Goal: Task Accomplishment & Management: Use online tool/utility

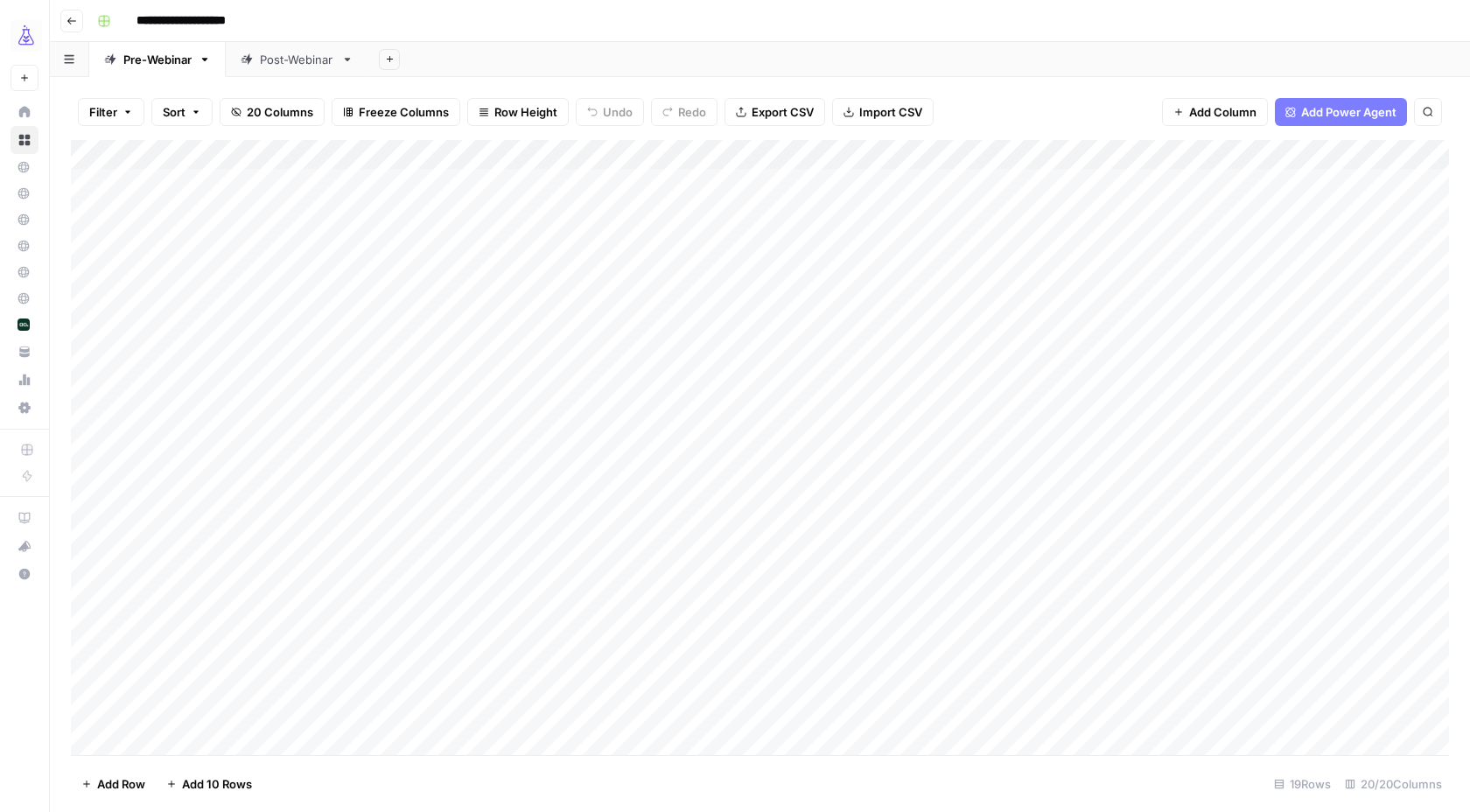
click at [320, 59] on div "Post-Webinar" at bounding box center [296, 60] width 74 height 17
click at [1088, 566] on div "Add Column" at bounding box center [759, 406] width 1378 height 533
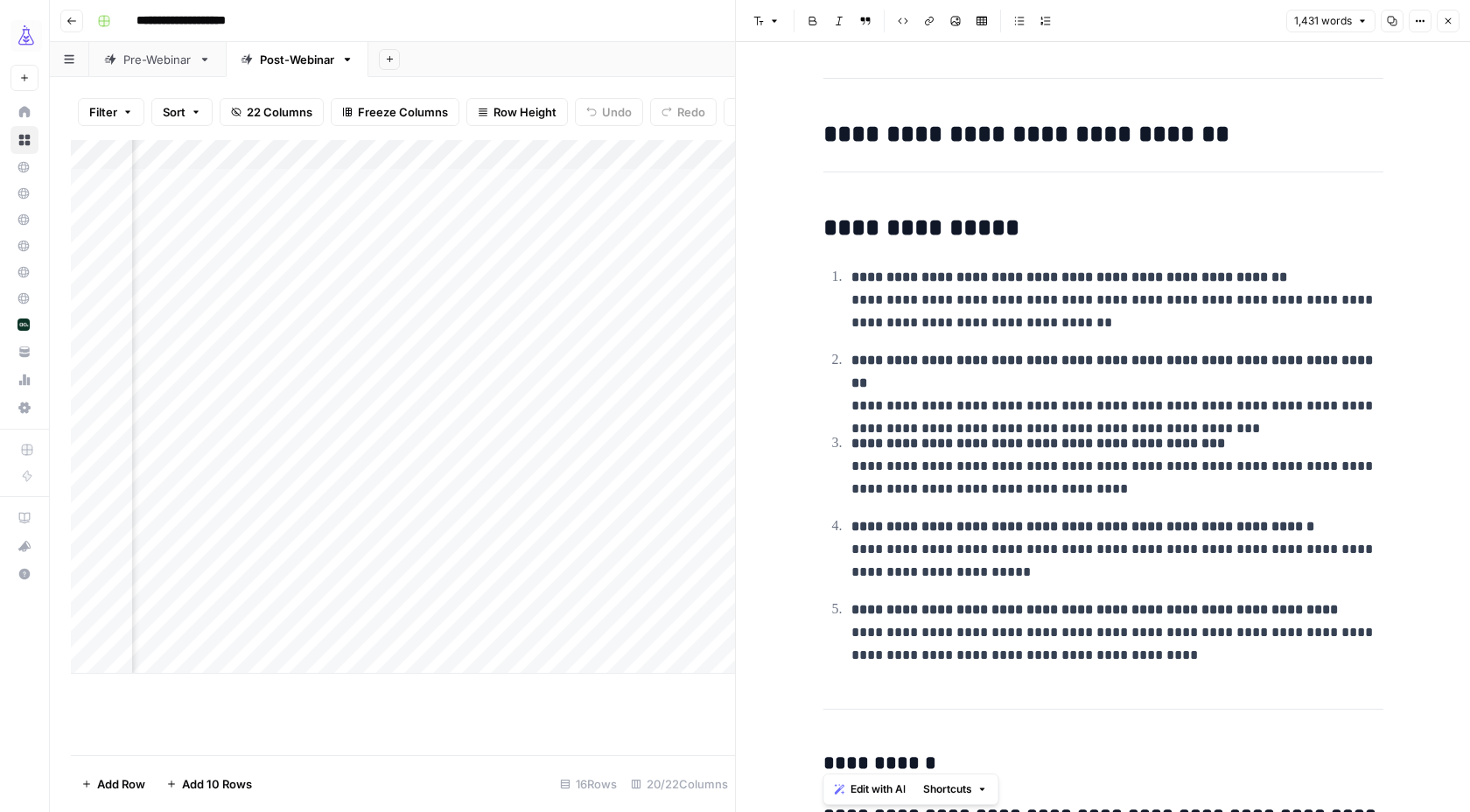
scroll to position [204, 0]
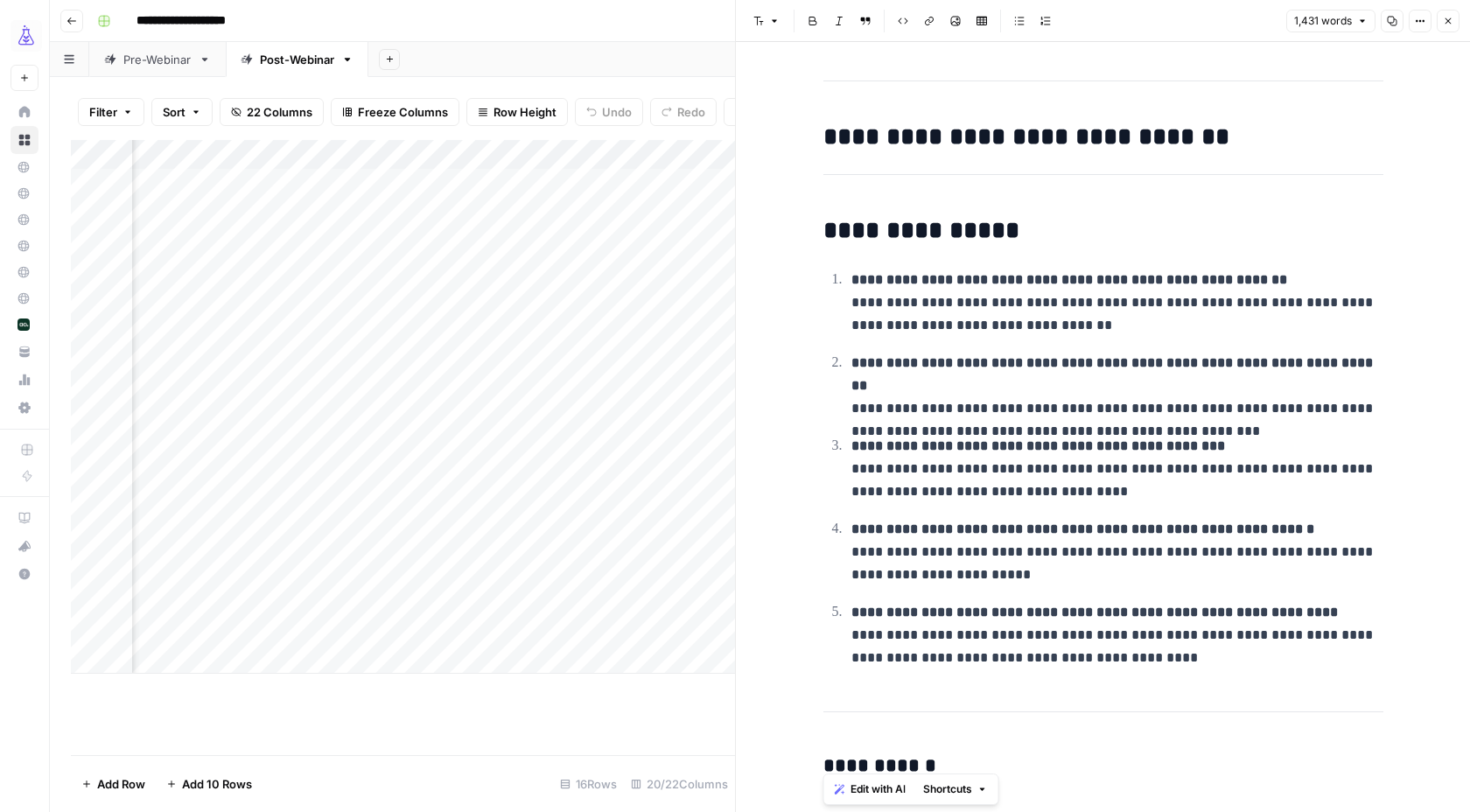
click at [498, 713] on div "Add Column" at bounding box center [402, 447] width 665 height 615
click at [386, 623] on div "Add Column" at bounding box center [402, 406] width 665 height 533
click at [1450, 23] on icon "button" at bounding box center [1449, 21] width 6 height 6
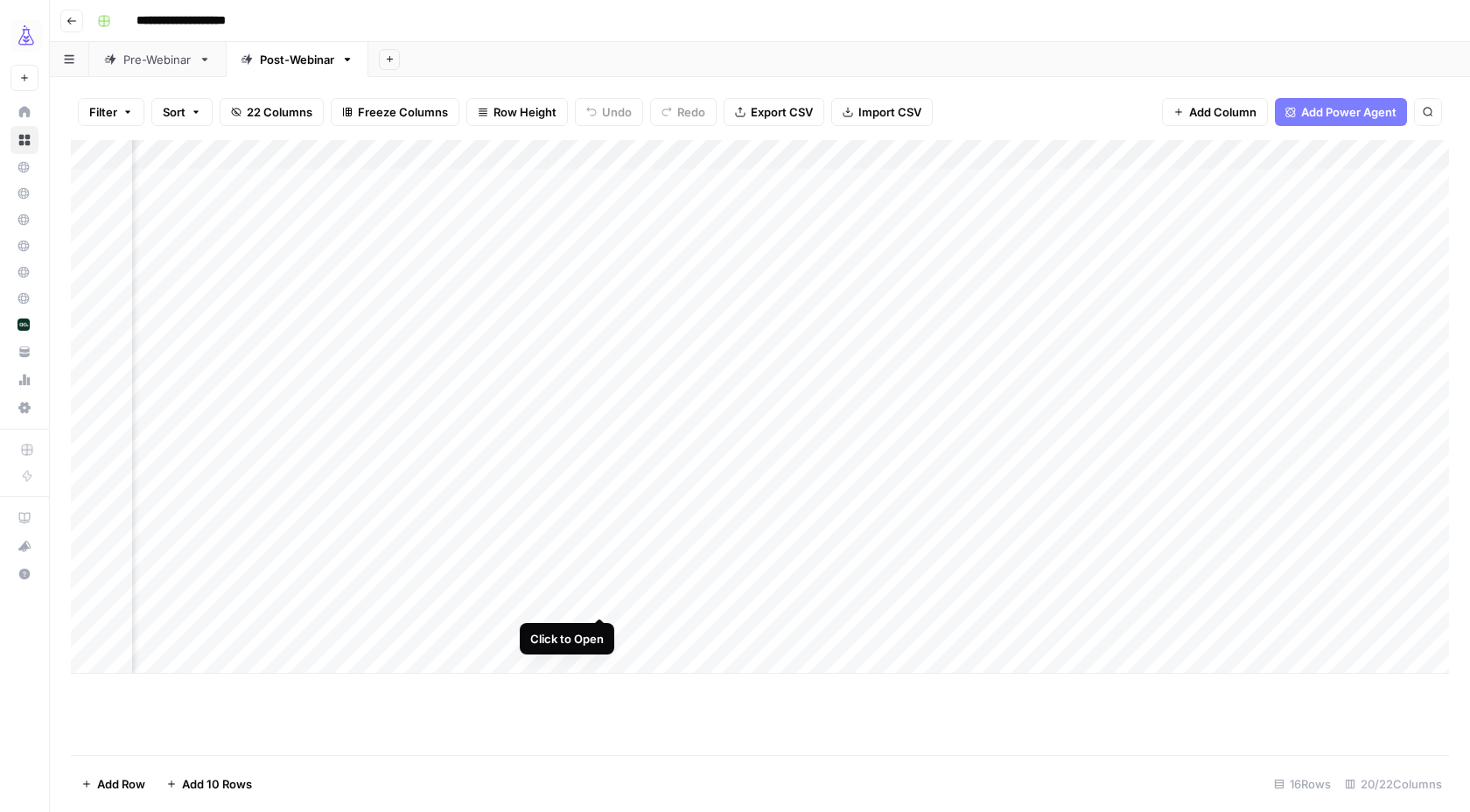
click at [591, 598] on div "Add Column" at bounding box center [759, 406] width 1378 height 533
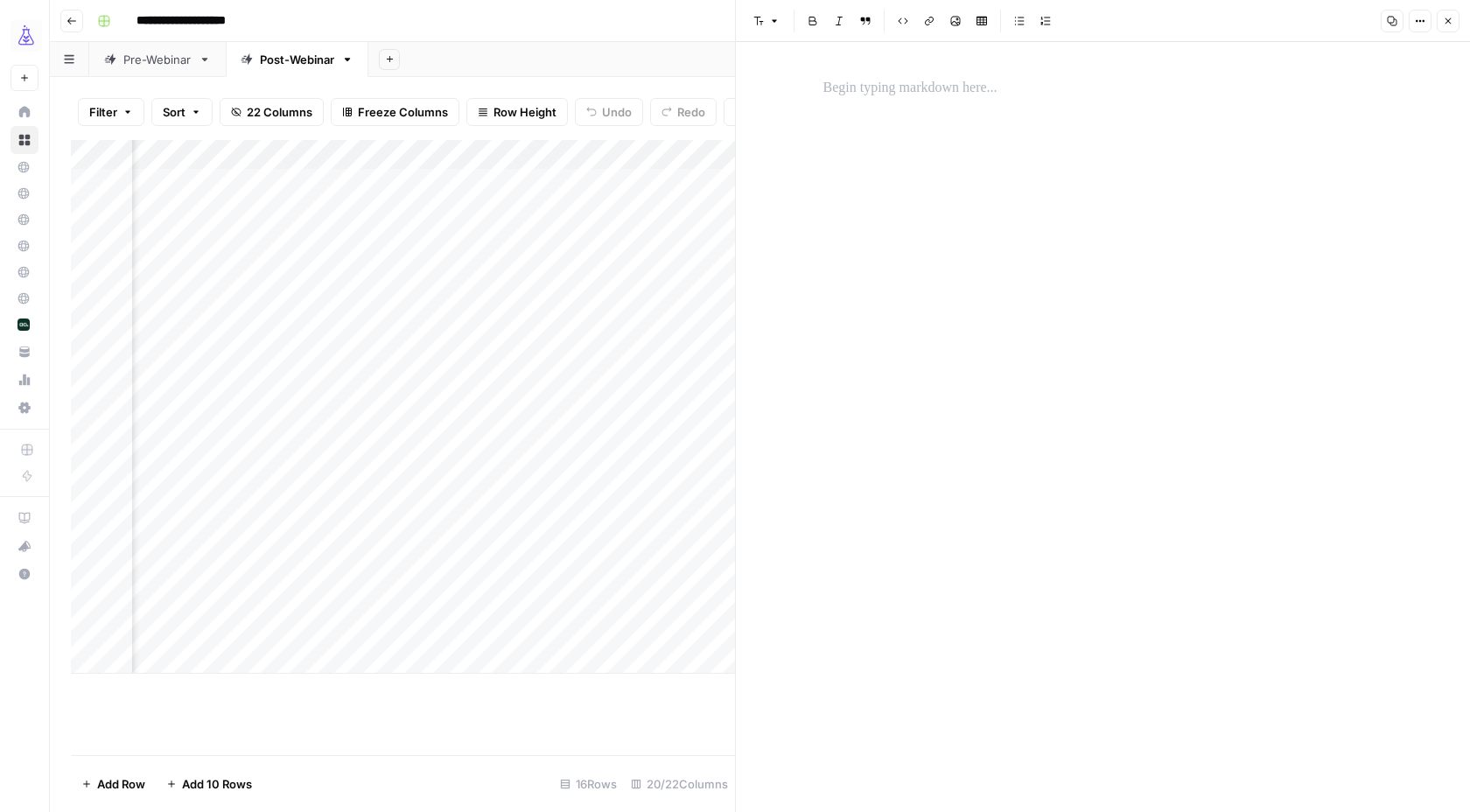
scroll to position [0, 1107]
click at [651, 542] on div "Add Column" at bounding box center [402, 406] width 665 height 533
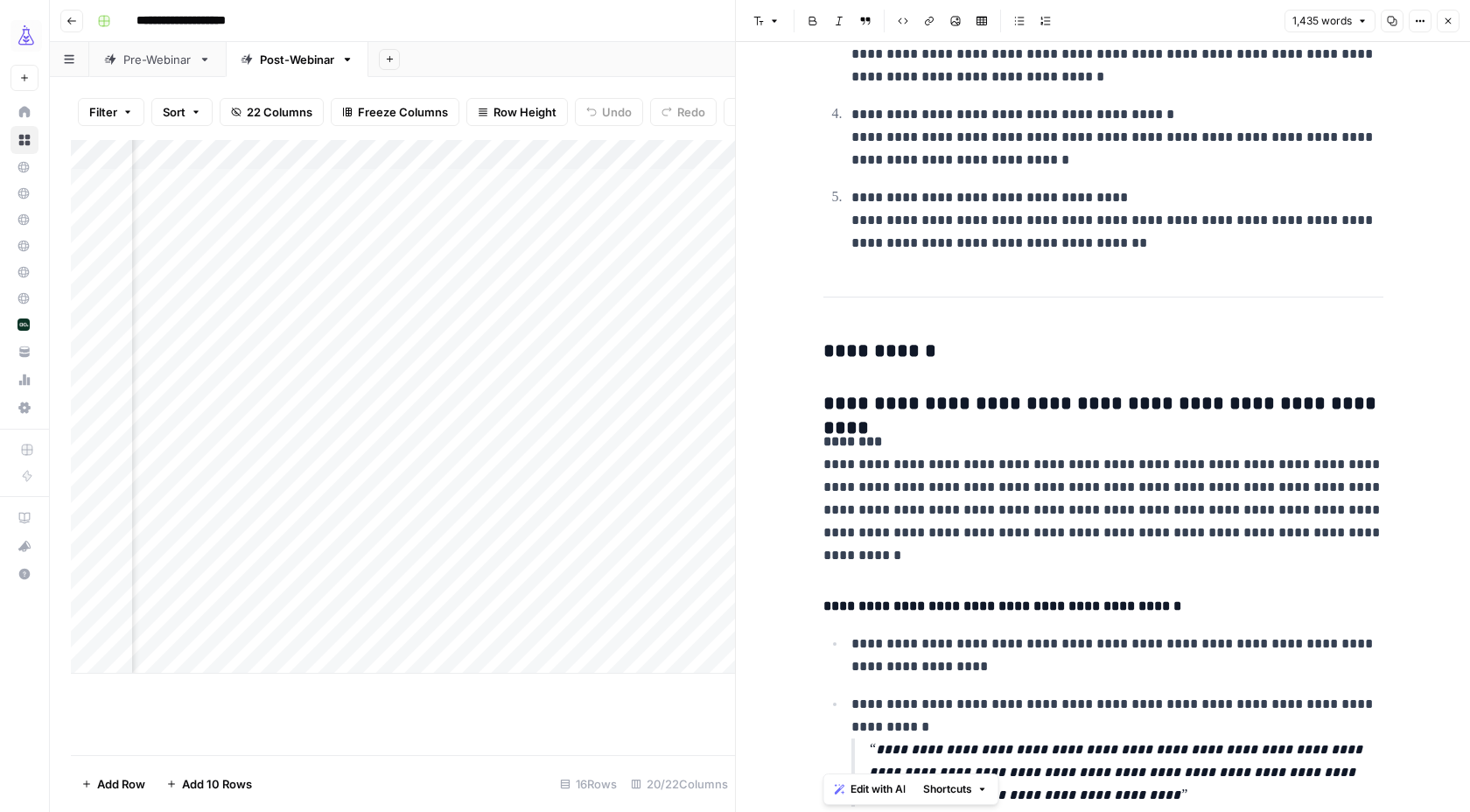
scroll to position [590, 0]
click at [1448, 23] on icon "button" at bounding box center [1448, 20] width 11 height 11
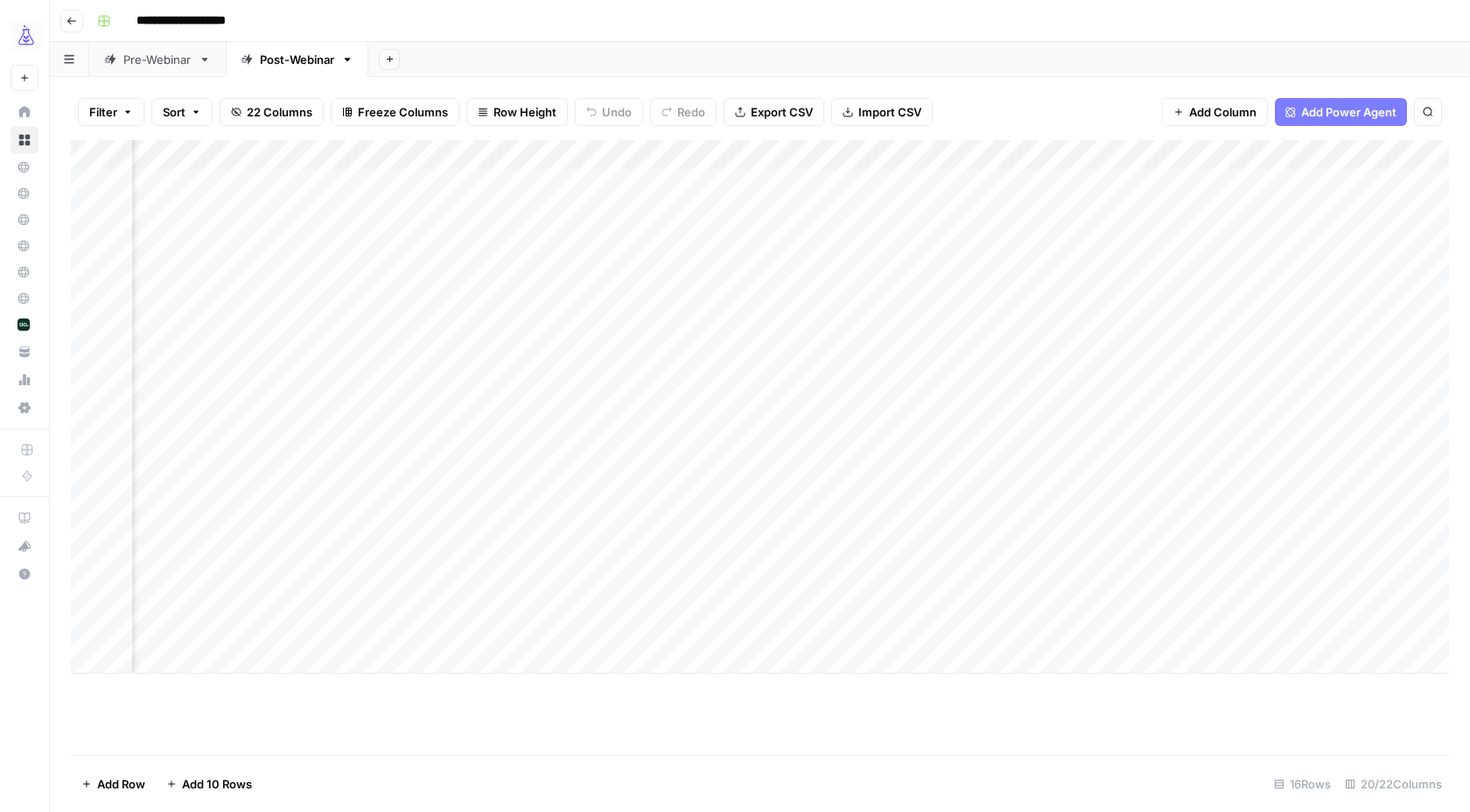
click at [1024, 542] on div "Add Column" at bounding box center [759, 406] width 1378 height 533
click at [1256, 537] on div "Add Column" at bounding box center [759, 406] width 1378 height 533
click at [317, 537] on div "Add Column" at bounding box center [759, 406] width 1378 height 533
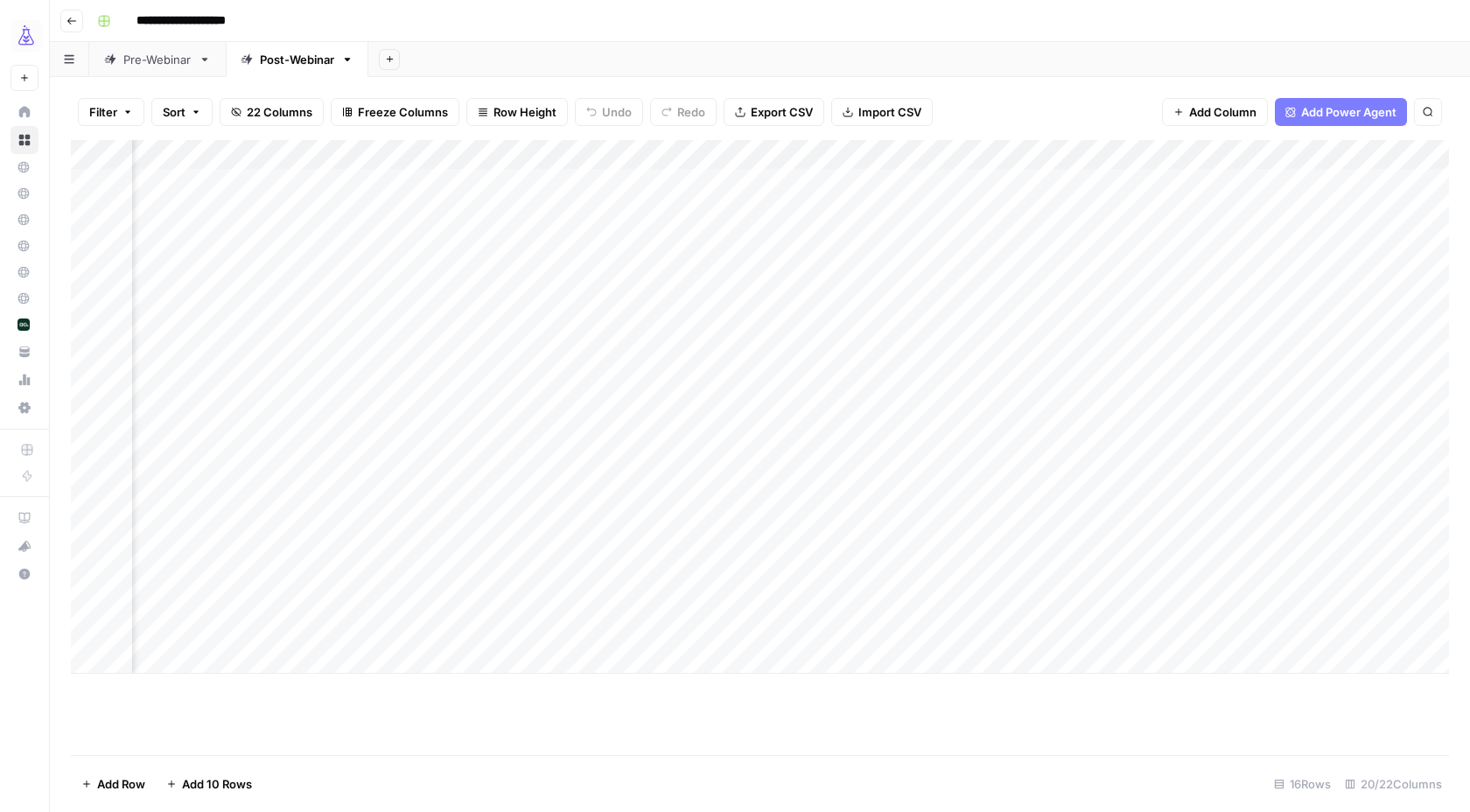
click at [204, 539] on div "Add Column" at bounding box center [759, 406] width 1378 height 533
click at [304, 537] on div at bounding box center [240, 540] width 219 height 33
click at [970, 537] on div "Add Column" at bounding box center [759, 406] width 1378 height 533
click at [1050, 538] on div "Add Column" at bounding box center [759, 406] width 1378 height 533
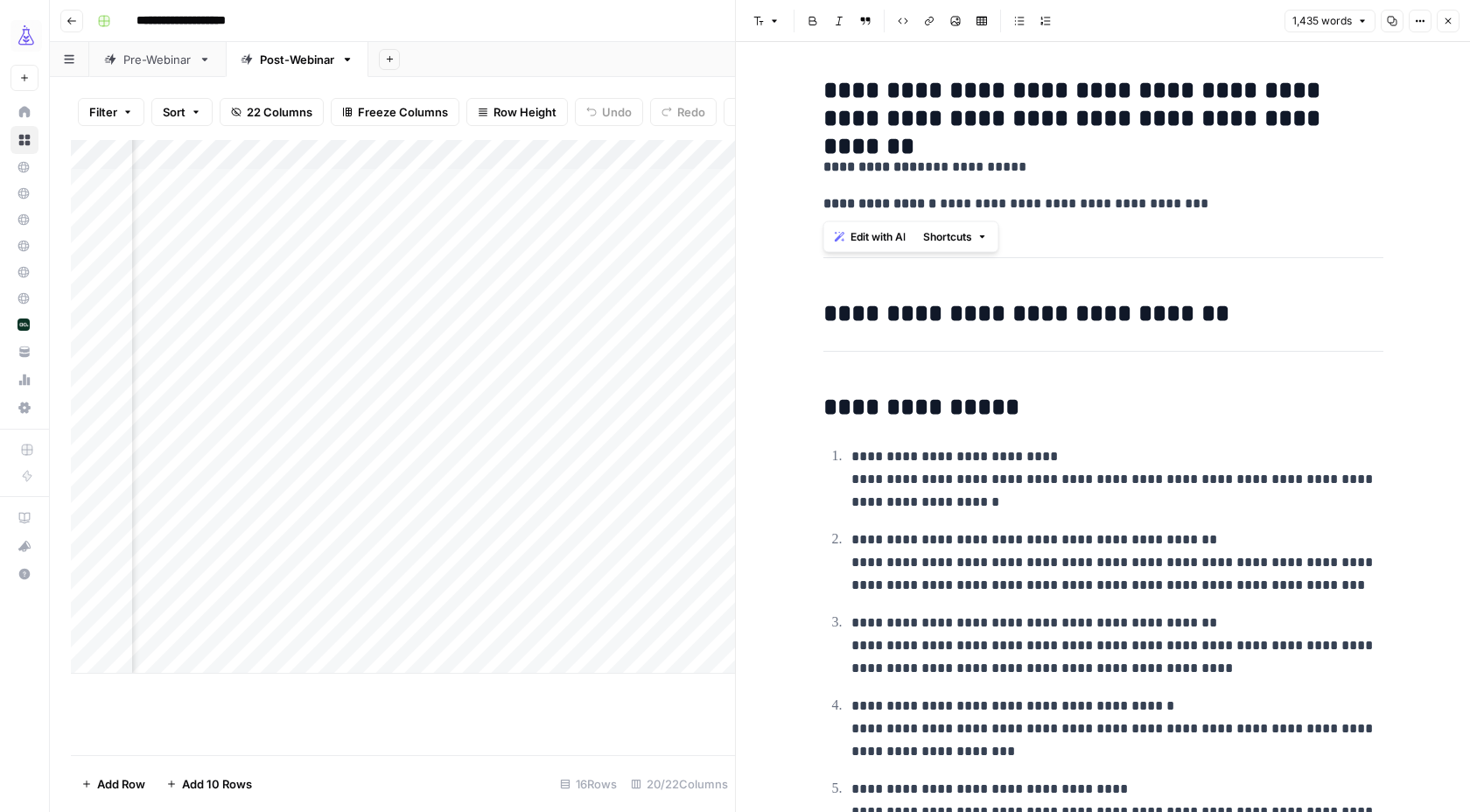
drag, startPoint x: 1210, startPoint y: 205, endPoint x: 820, endPoint y: 81, distance: 409.2
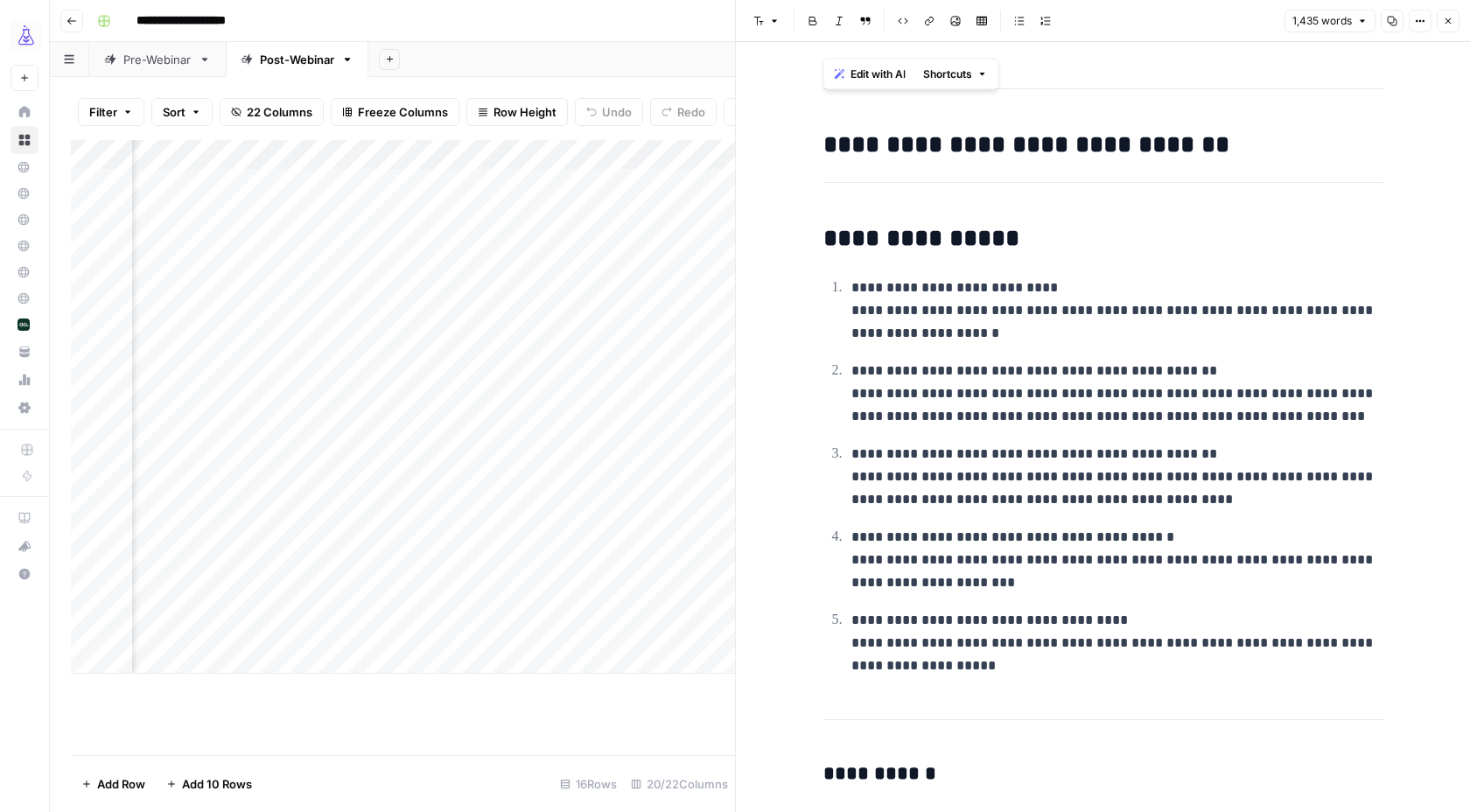
scroll to position [178, 0]
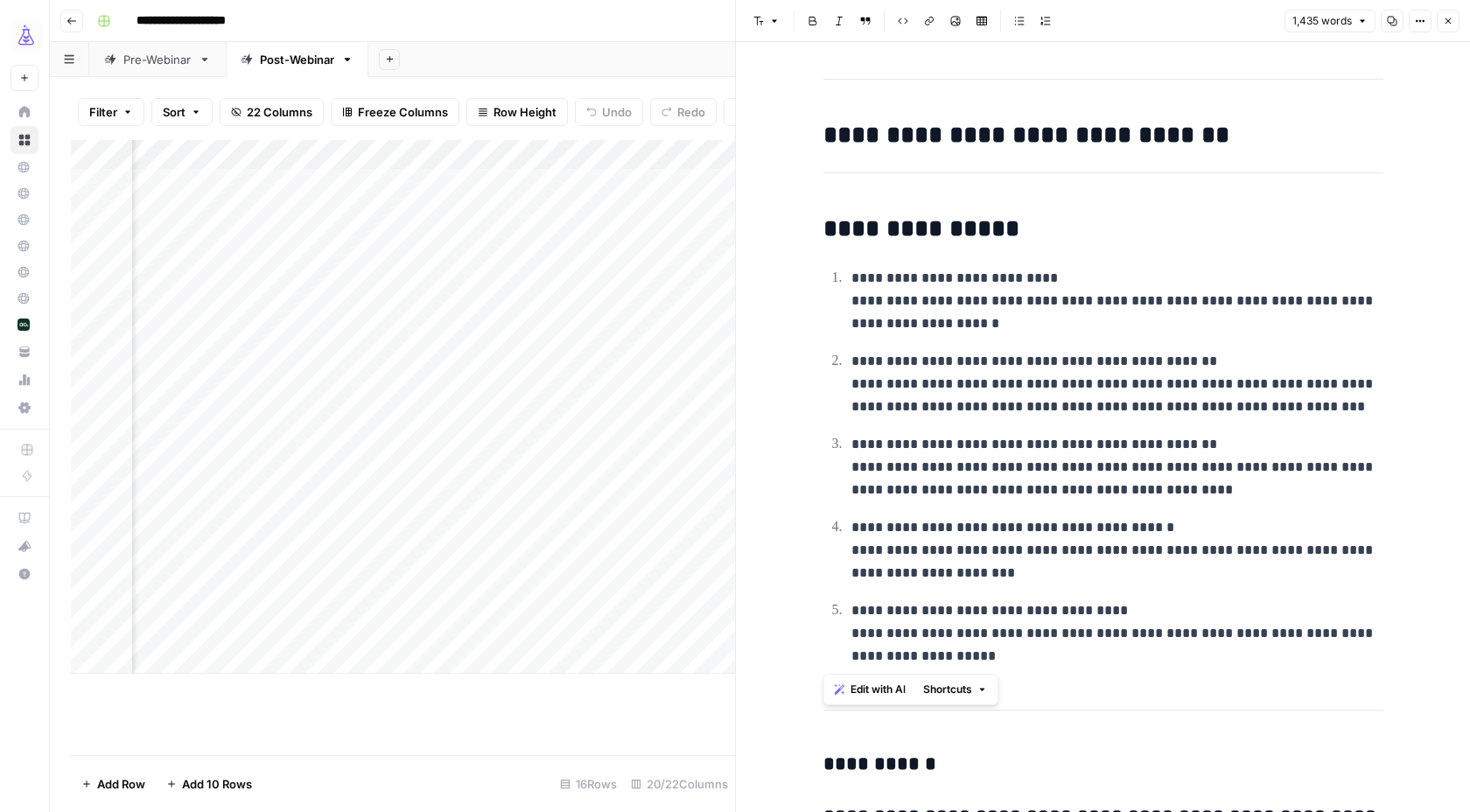
drag, startPoint x: 1028, startPoint y: 657, endPoint x: 807, endPoint y: 237, distance: 474.6
copy div "**********"
click at [1453, 22] on icon "button" at bounding box center [1448, 20] width 11 height 11
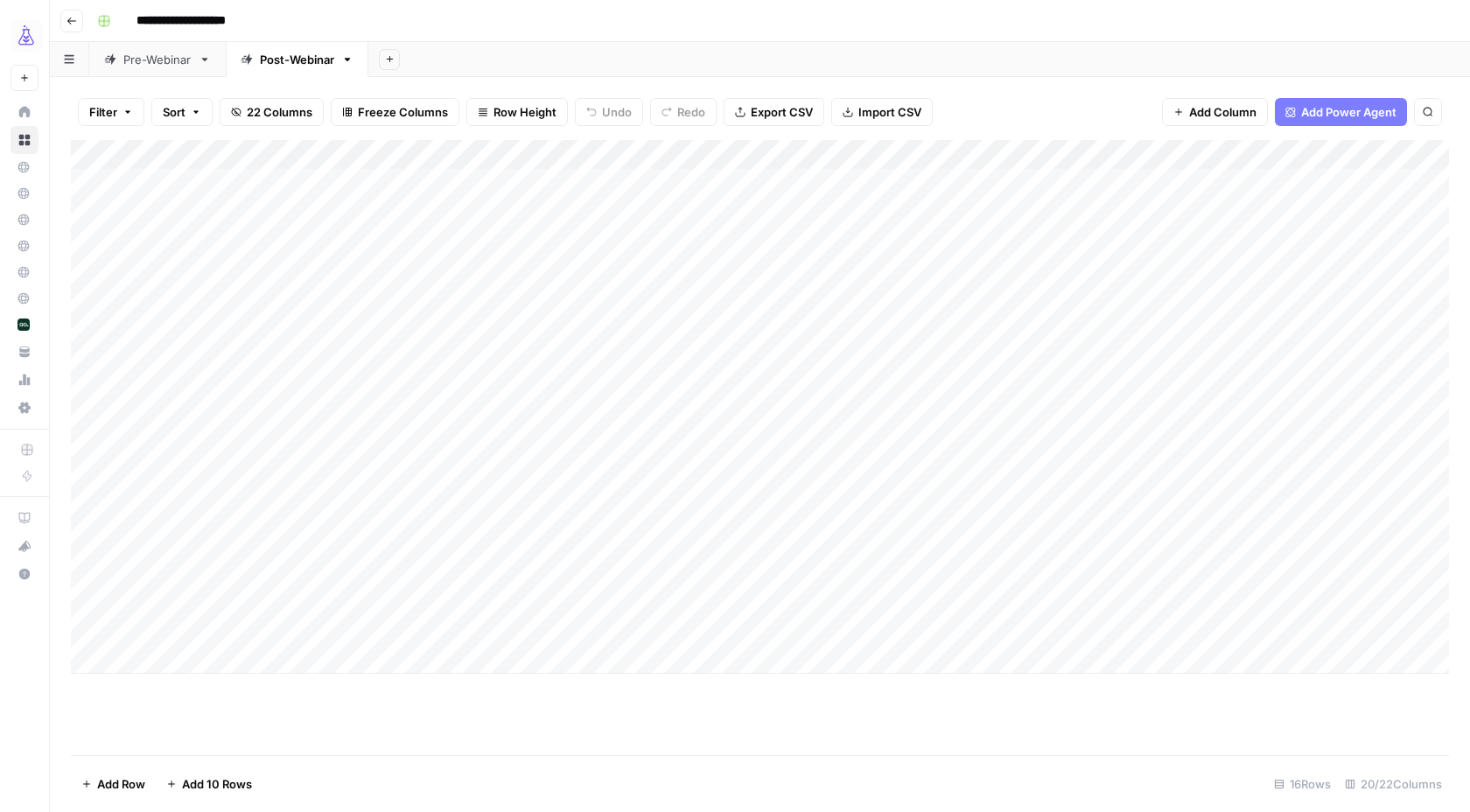
click at [564, 543] on div "Add Column" at bounding box center [759, 406] width 1378 height 533
click at [618, 536] on div "Add Column" at bounding box center [759, 406] width 1378 height 533
click at [1065, 542] on div "Add Column" at bounding box center [759, 406] width 1378 height 533
click at [1099, 540] on div "Add Column" at bounding box center [759, 406] width 1378 height 533
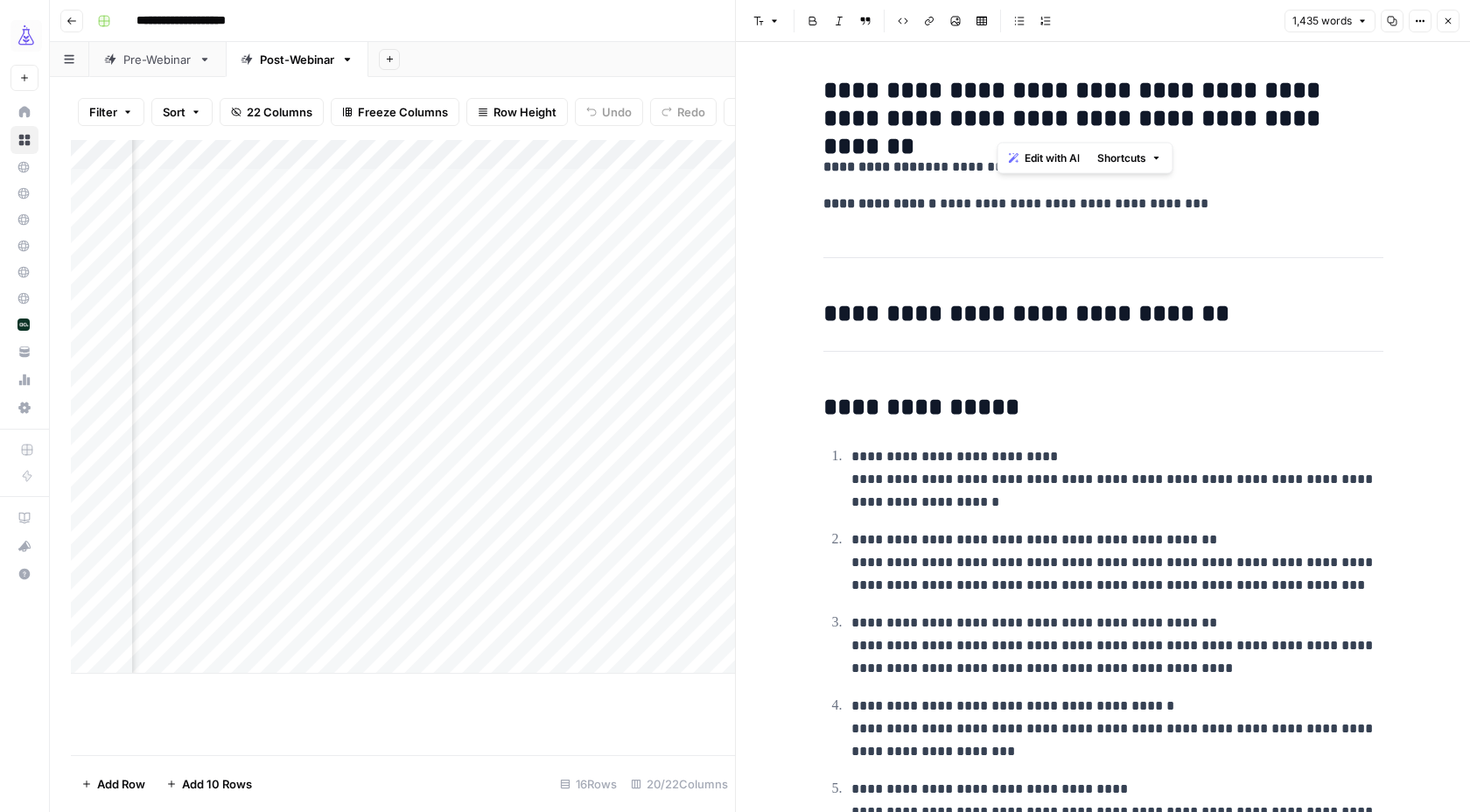
drag, startPoint x: 1274, startPoint y: 122, endPoint x: 1003, endPoint y: 92, distance: 272.7
click at [1003, 92] on h2 "**********" at bounding box center [1103, 105] width 560 height 56
copy h2 "**********"
